Goal: Task Accomplishment & Management: Manage account settings

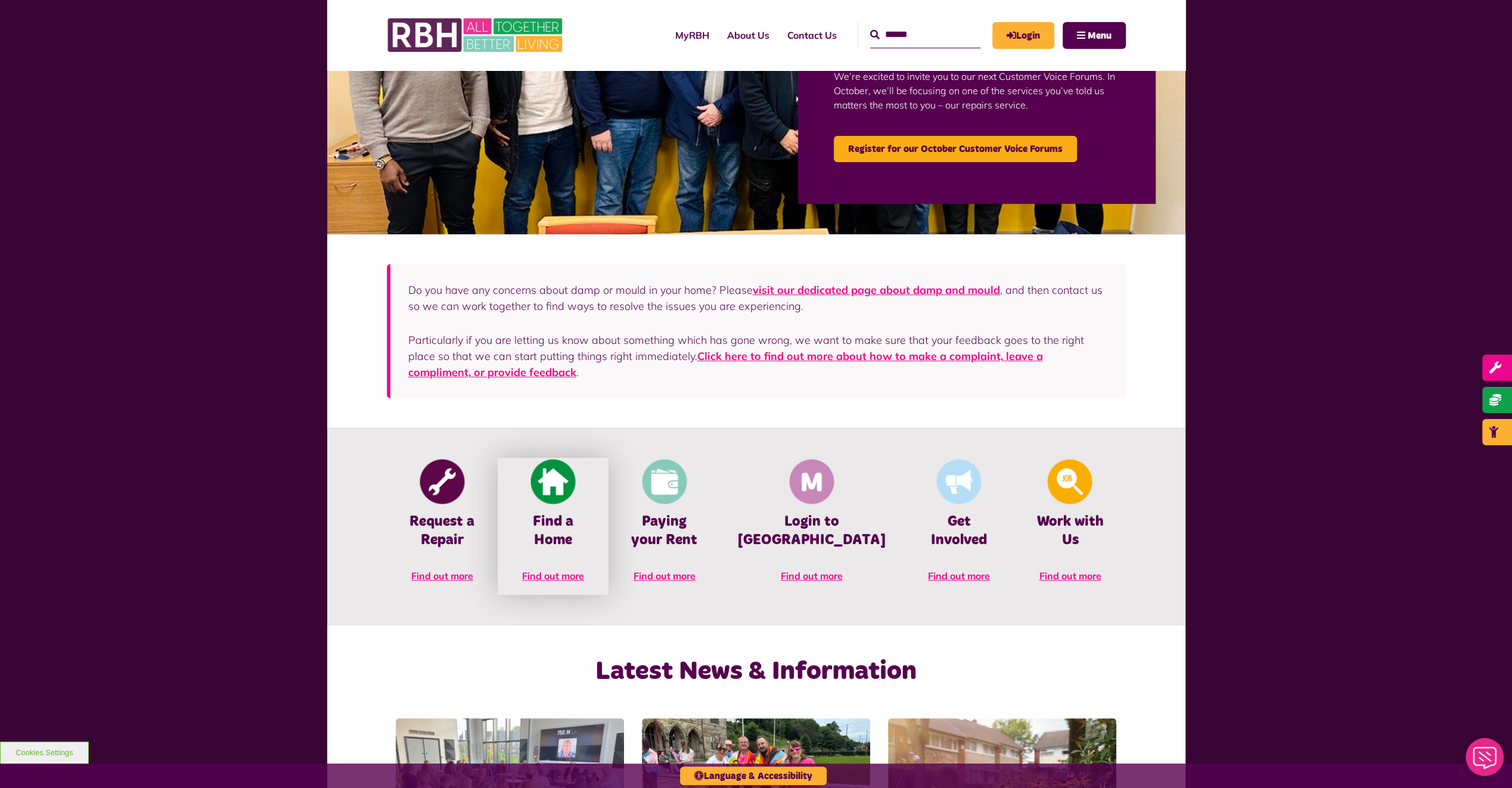
scroll to position [218, 0]
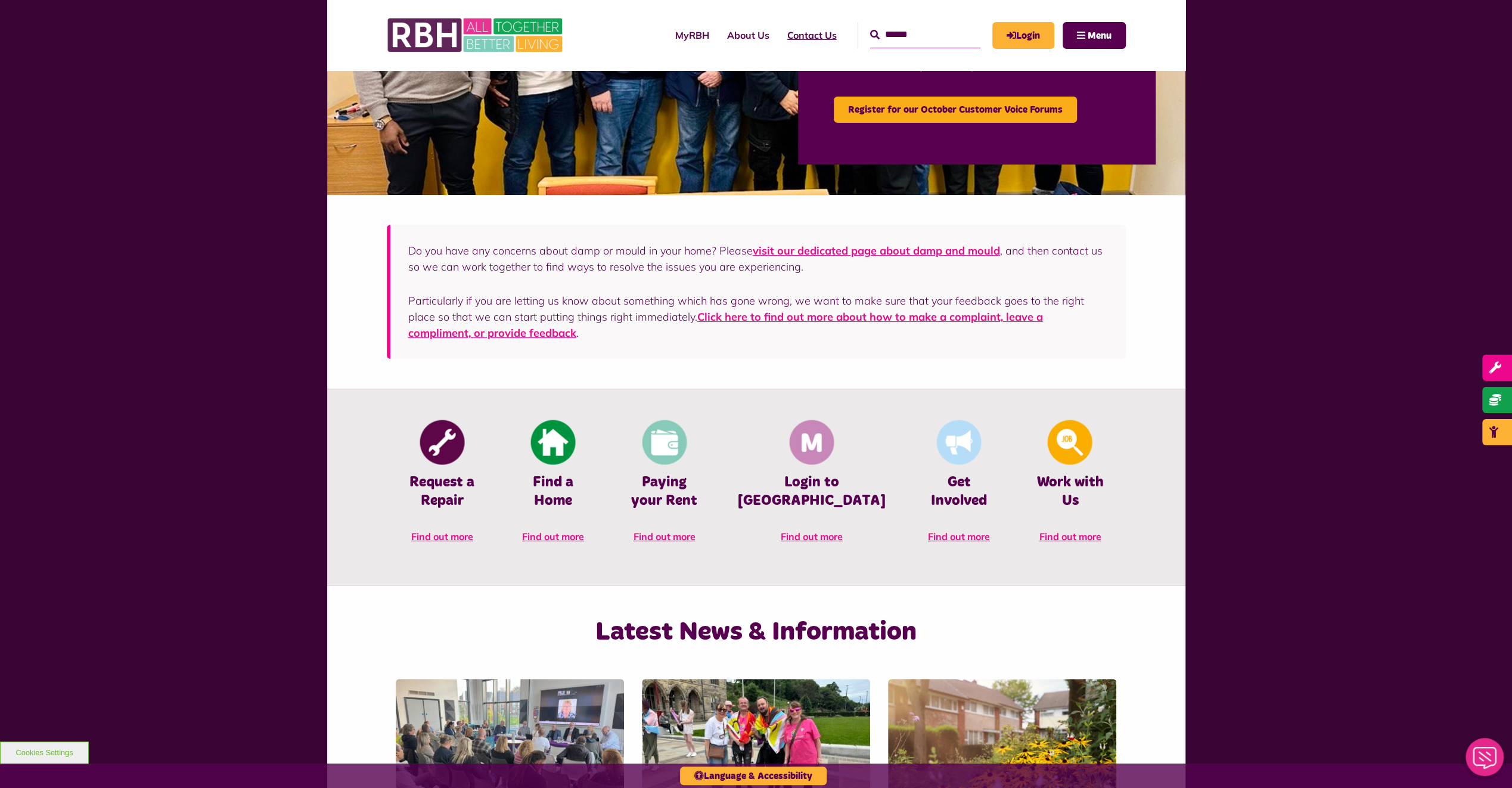
click at [799, 36] on link "Contact Us" at bounding box center [812, 35] width 68 height 32
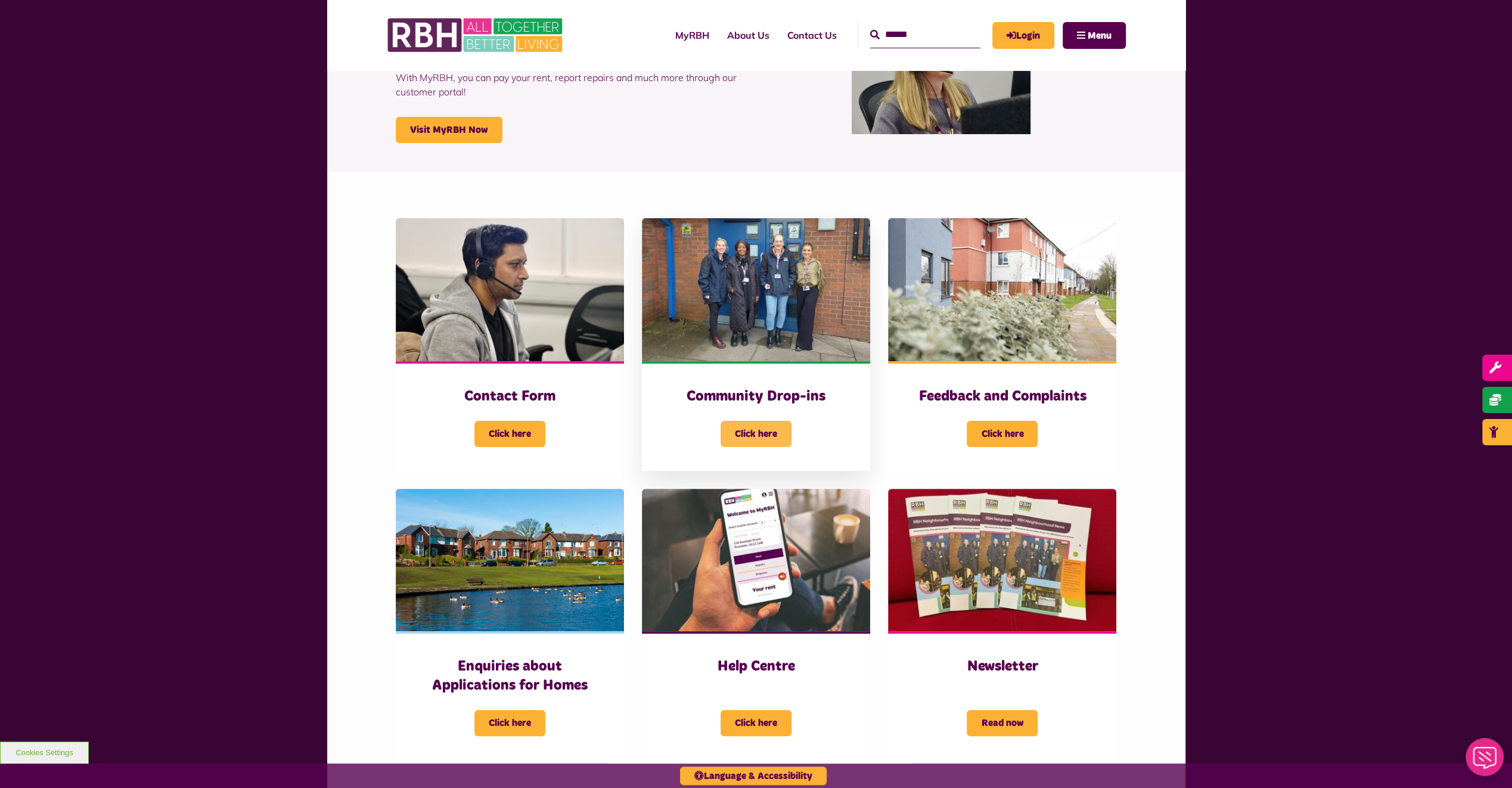
scroll to position [39, 0]
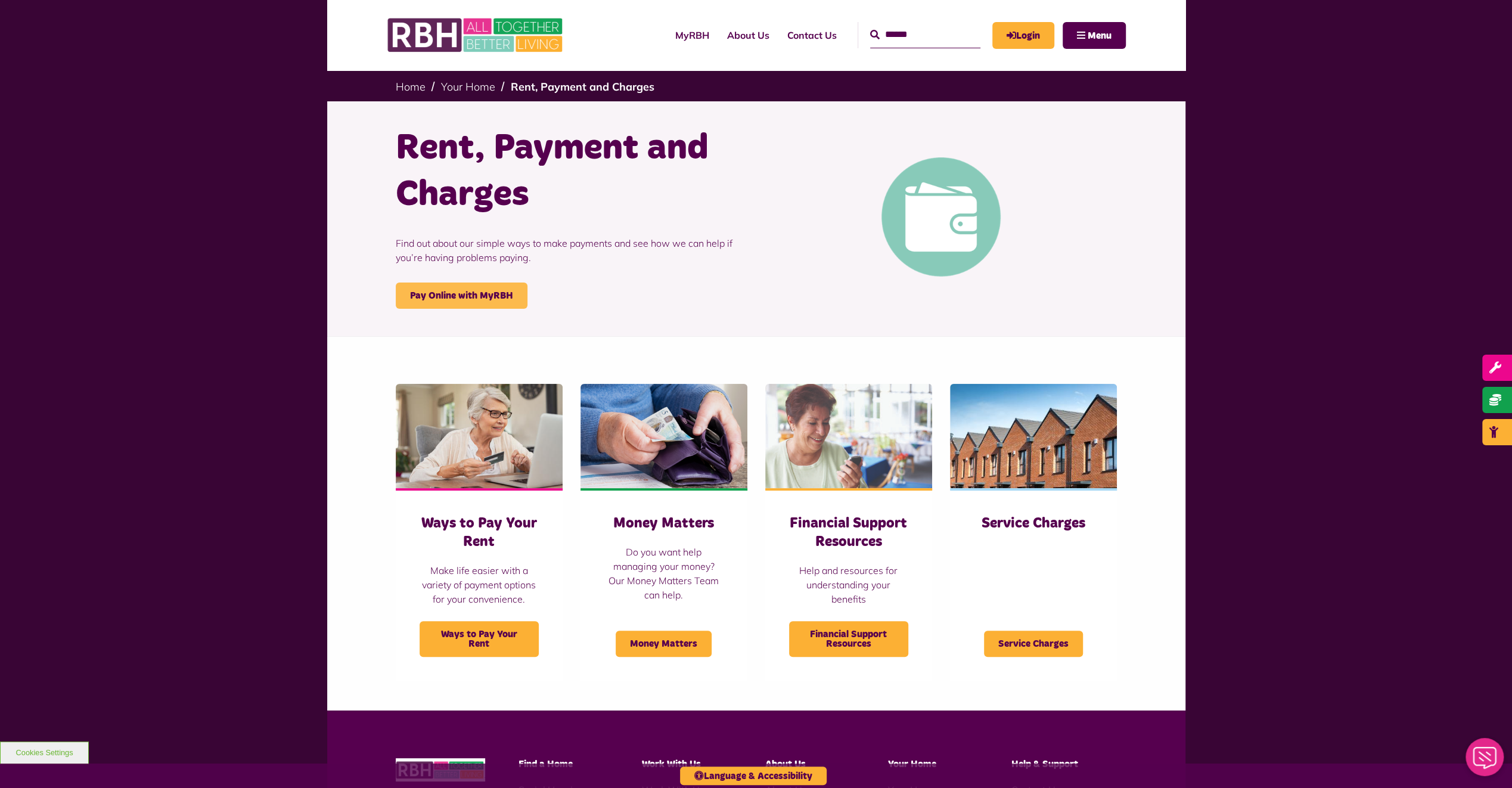
click at [490, 297] on link "Pay Online with MyRBH" at bounding box center [461, 295] width 132 height 26
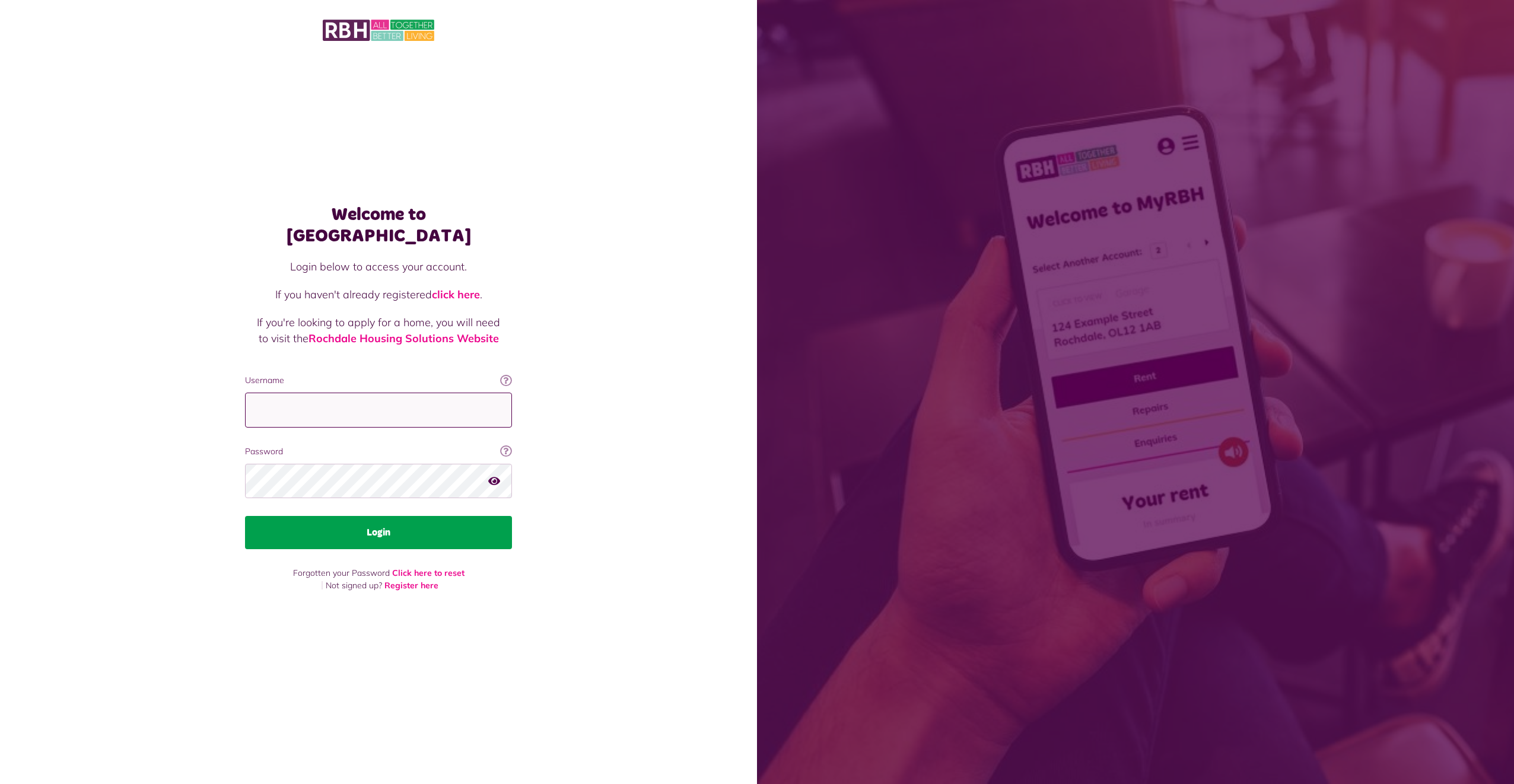
type input "**********"
click at [388, 516] on button "Login" at bounding box center [378, 533] width 267 height 33
click at [401, 527] on button "Login" at bounding box center [378, 533] width 267 height 33
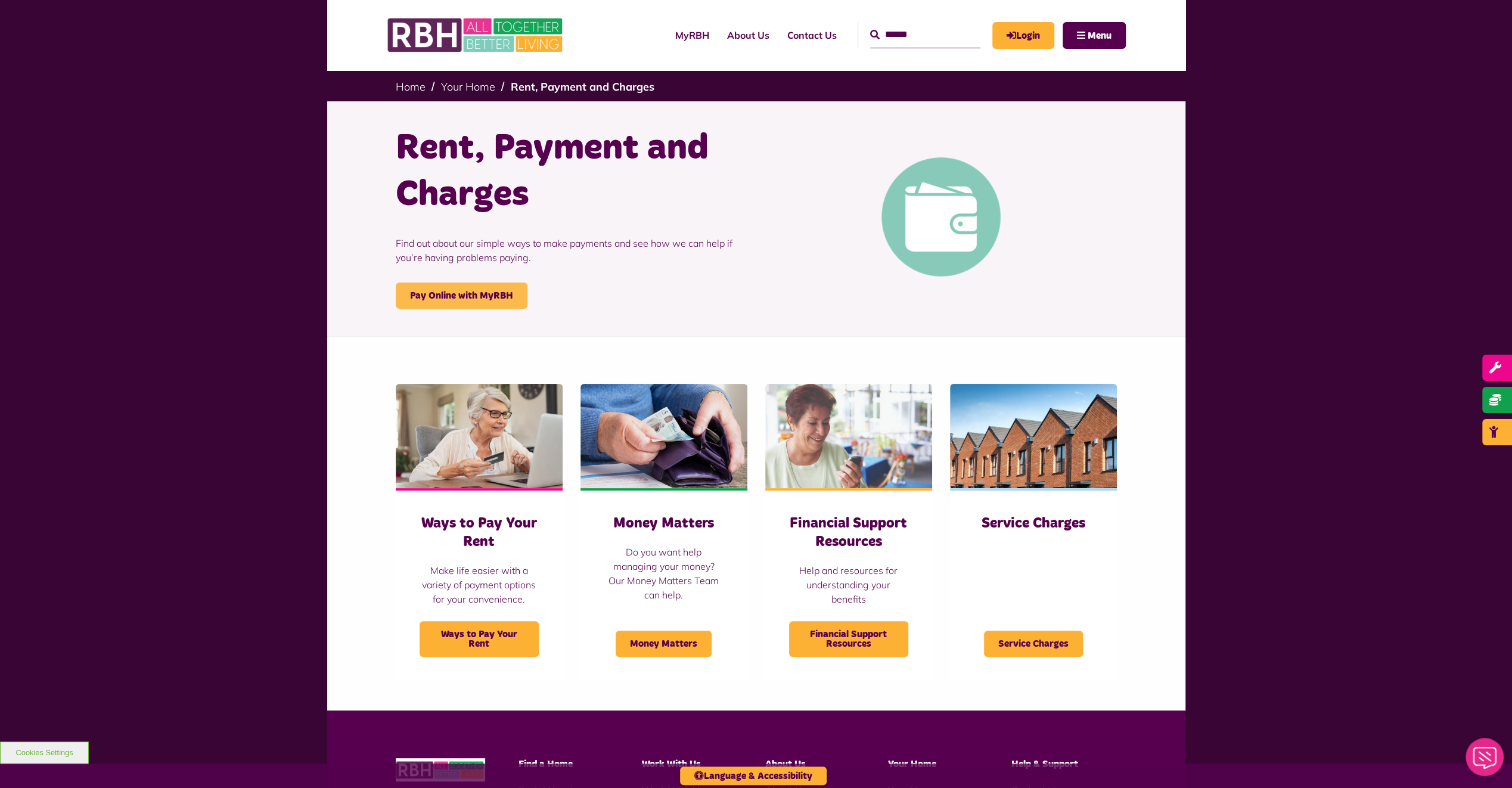
click at [501, 294] on link "Pay Online with MyRBH" at bounding box center [461, 295] width 132 height 26
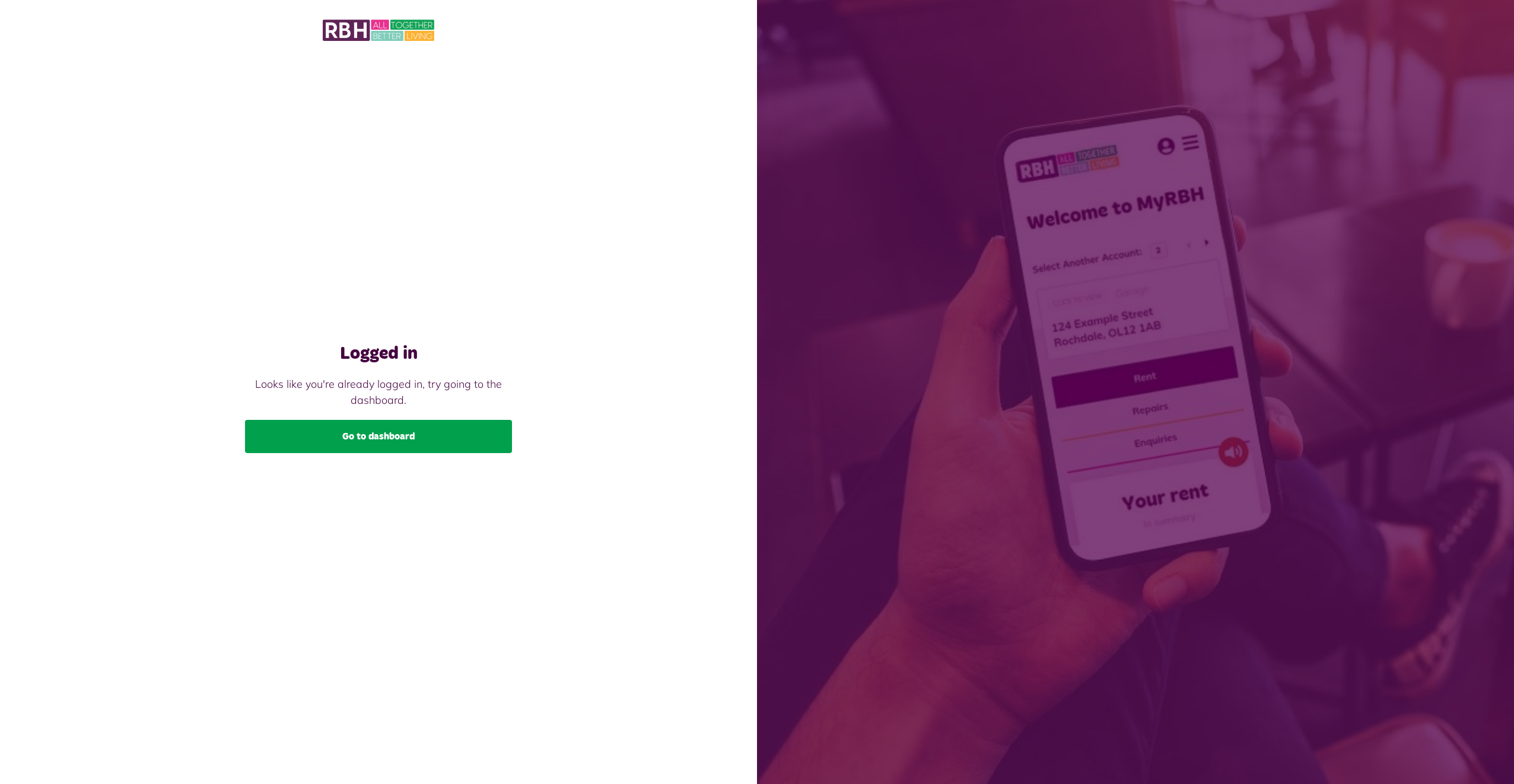
click at [425, 442] on link "Go to dashboard" at bounding box center [378, 436] width 267 height 33
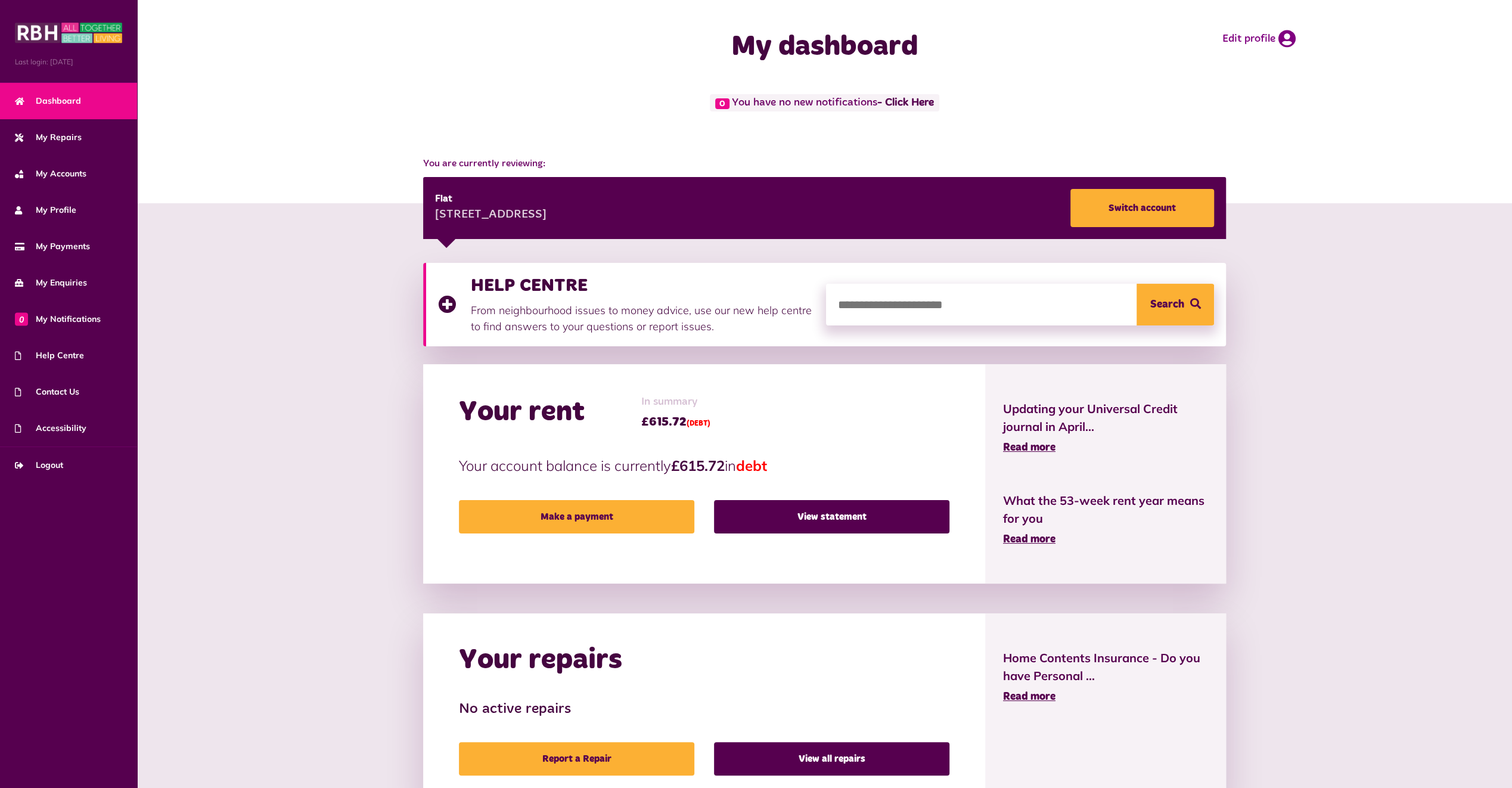
scroll to position [19, 0]
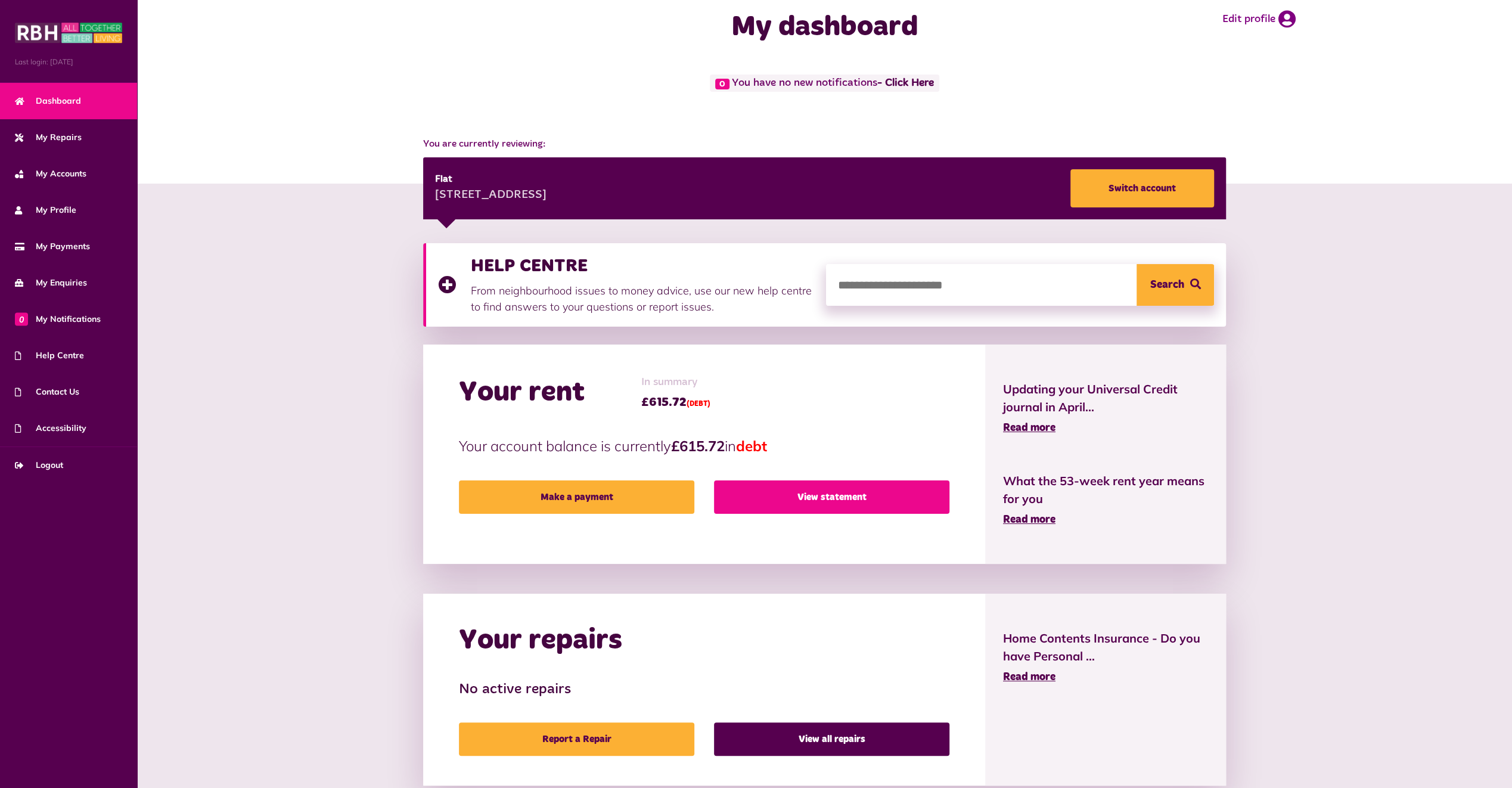
click at [784, 501] on link "View statement" at bounding box center [832, 497] width 236 height 33
